Goal: Task Accomplishment & Management: Manage account settings

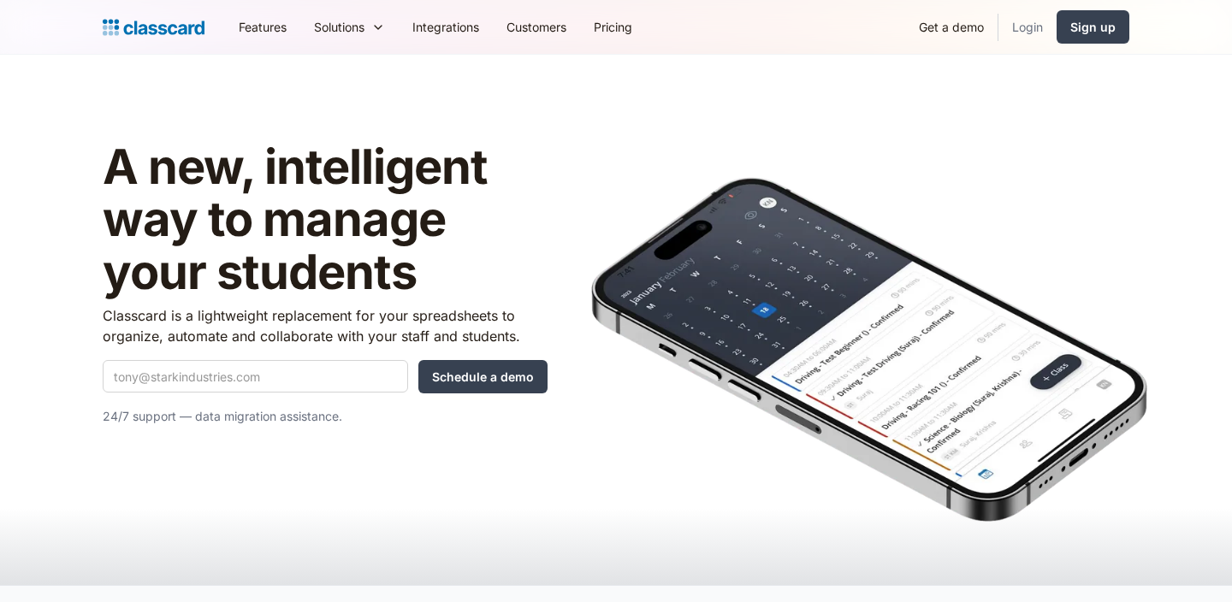
click at [1021, 26] on link "Login" at bounding box center [1028, 27] width 58 height 39
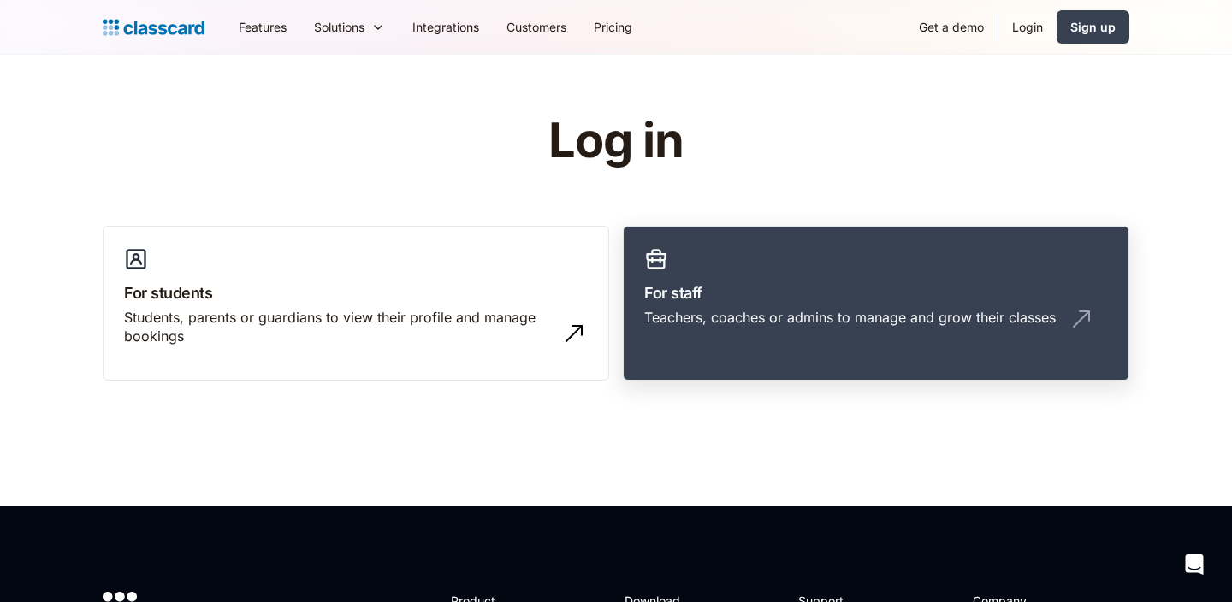
click at [736, 297] on h3 "For staff" at bounding box center [876, 293] width 464 height 23
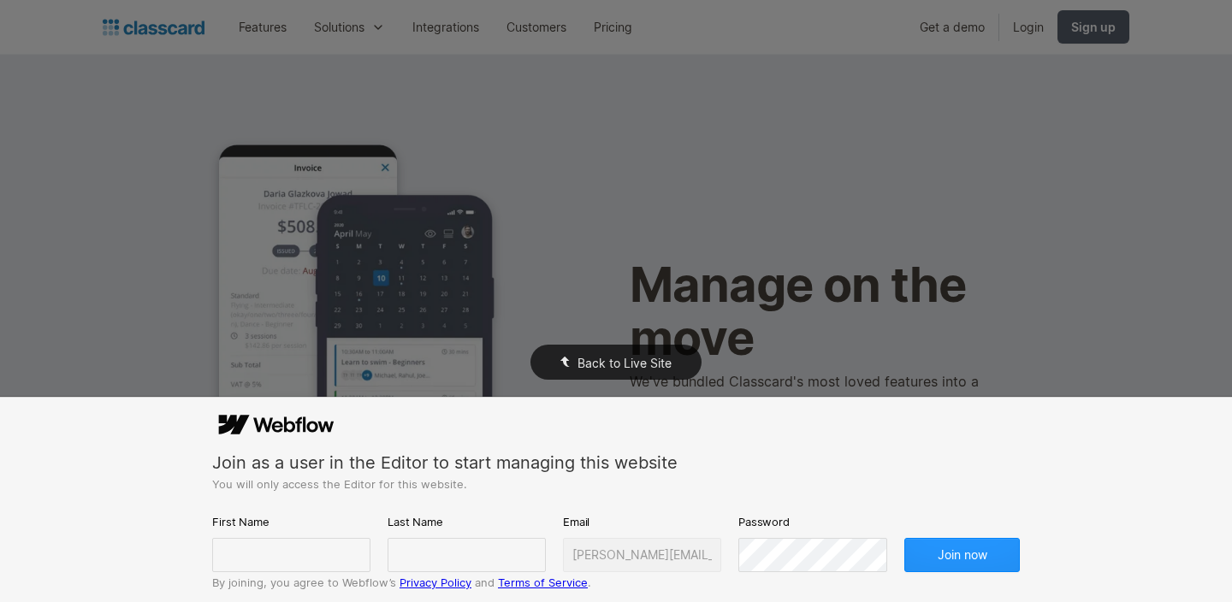
click at [758, 304] on div "Back to Live Site" at bounding box center [616, 301] width 1232 height 602
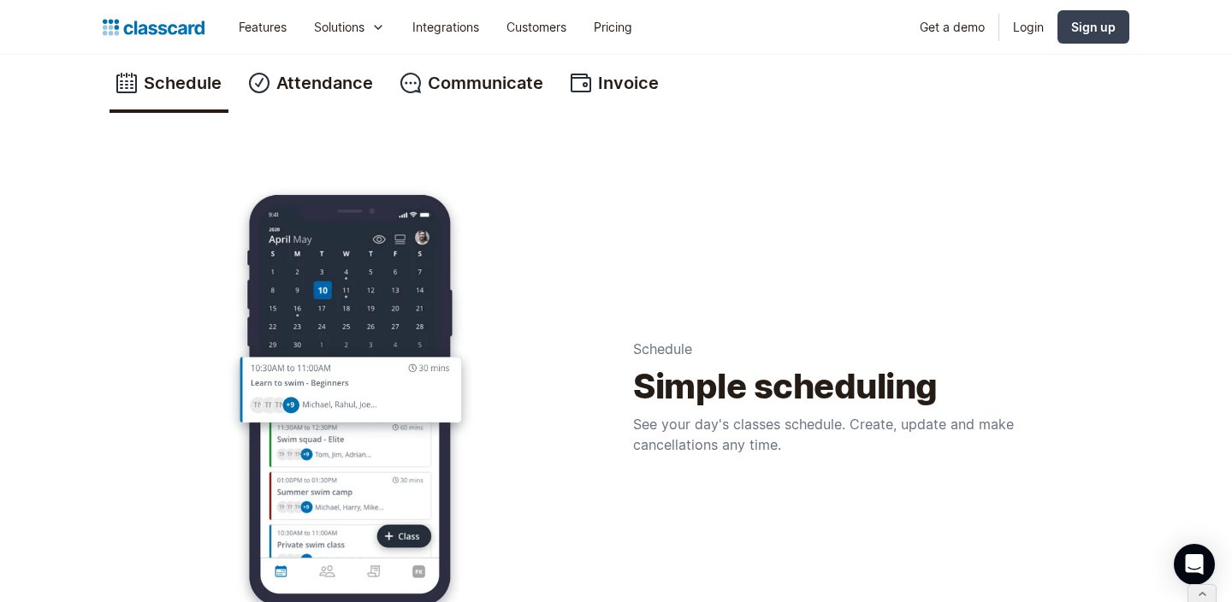
scroll to position [685, 0]
